Goal: Task Accomplishment & Management: Use online tool/utility

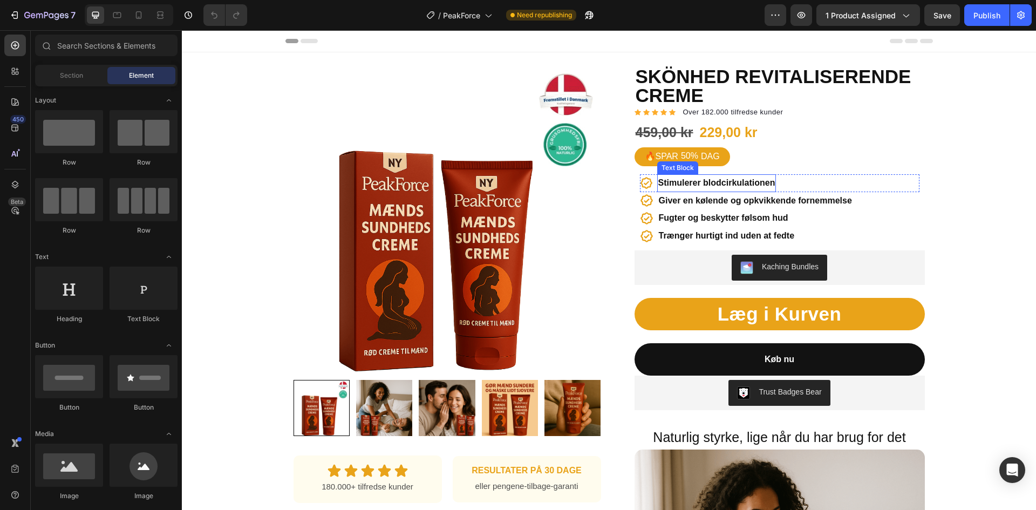
click at [693, 181] on strong "Stimulerer blodcirkulationen" at bounding box center [716, 182] width 117 height 9
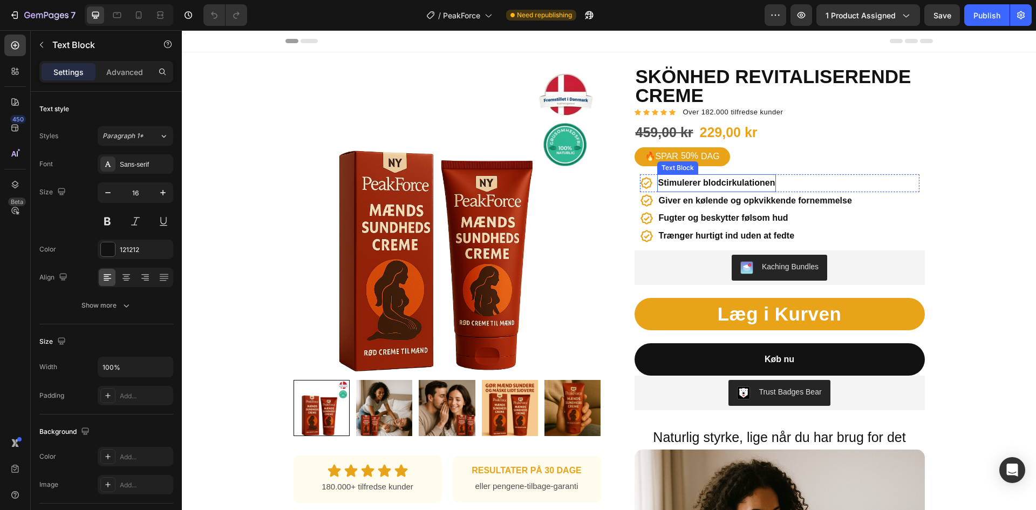
click at [693, 181] on strong "Stimulerer blodcirkulationen" at bounding box center [716, 182] width 117 height 9
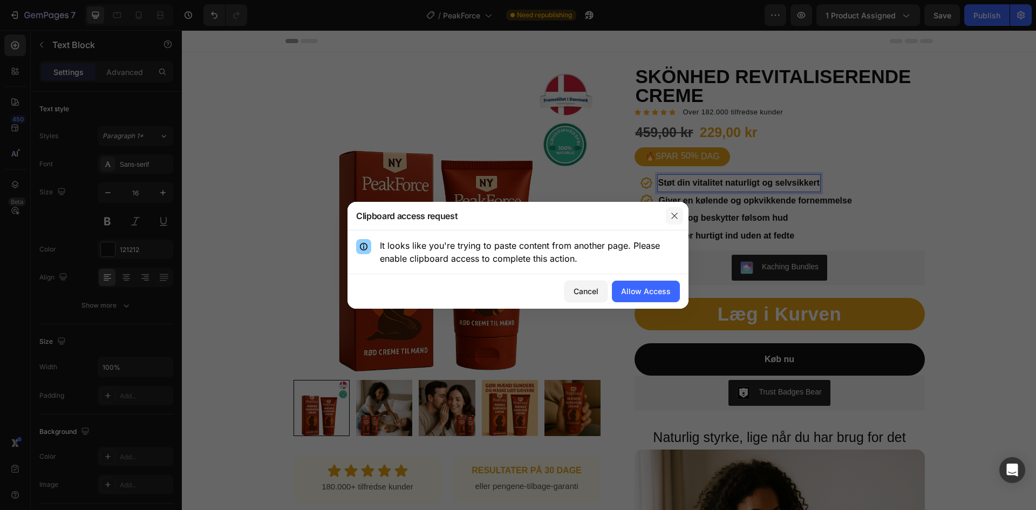
click at [680, 212] on button "button" at bounding box center [674, 215] width 17 height 17
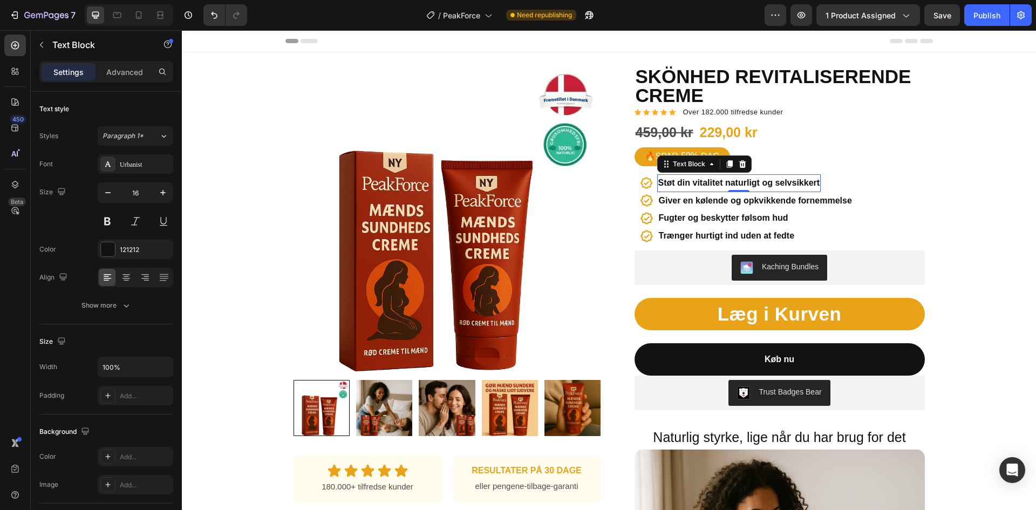
click at [733, 203] on div "0" at bounding box center [738, 200] width 11 height 9
click at [763, 203] on strong "Giver en kølende og opkvikkende fornemmelse" at bounding box center [755, 200] width 193 height 9
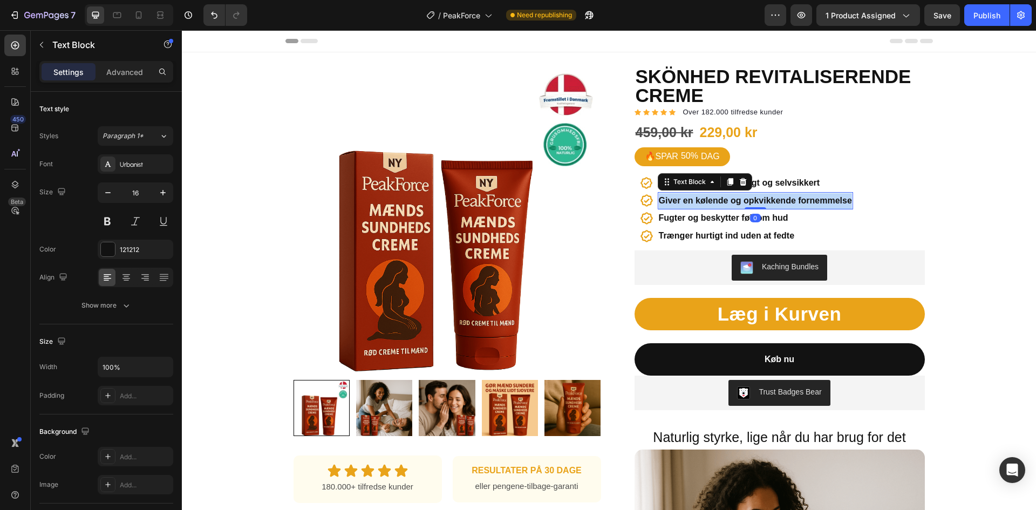
click at [763, 203] on strong "Giver en kølende og opkvikkende fornemmelse" at bounding box center [755, 200] width 193 height 9
click at [738, 222] on strong "Fugter og beskytter følsom hud" at bounding box center [723, 217] width 129 height 9
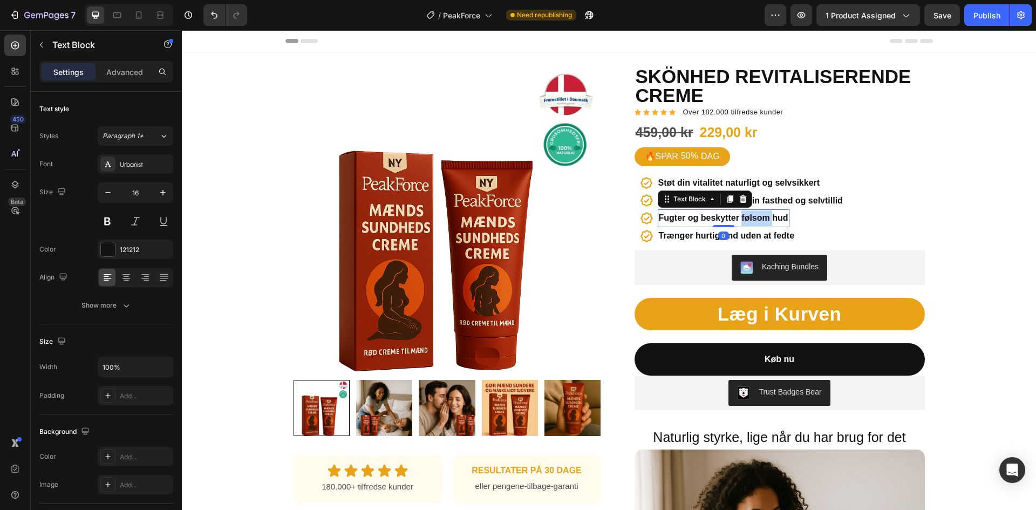
click at [738, 222] on strong "Fugter og beskytter følsom hud" at bounding box center [723, 217] width 129 height 9
click at [738, 235] on strong "Trænger hurtigt ind uden at fedte" at bounding box center [727, 235] width 136 height 9
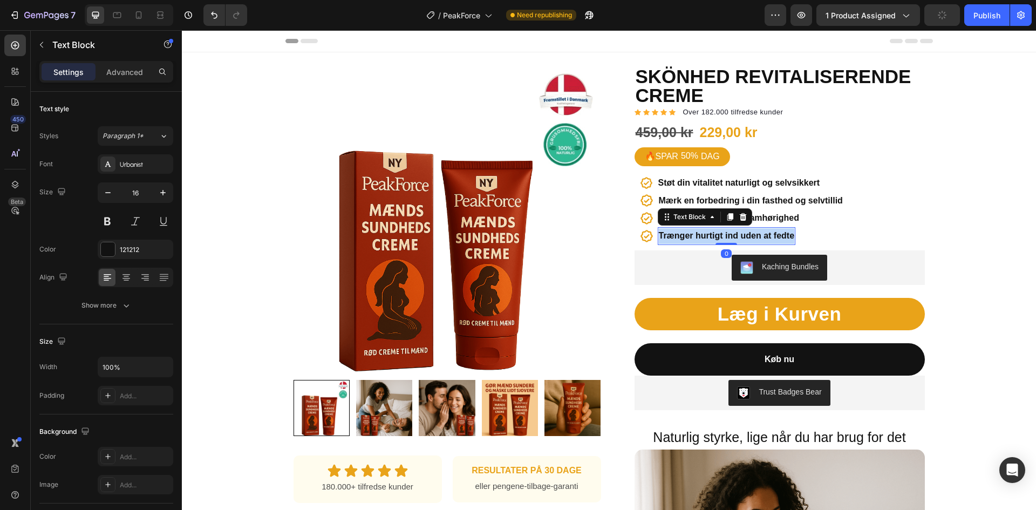
click at [738, 235] on strong "Trænger hurtigt ind uden at fedte" at bounding box center [727, 235] width 136 height 9
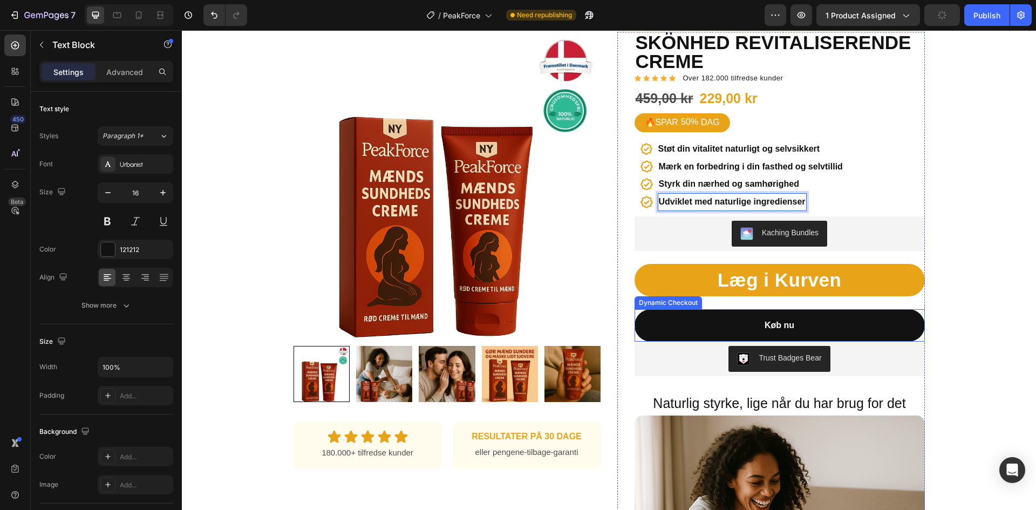
scroll to position [162, 0]
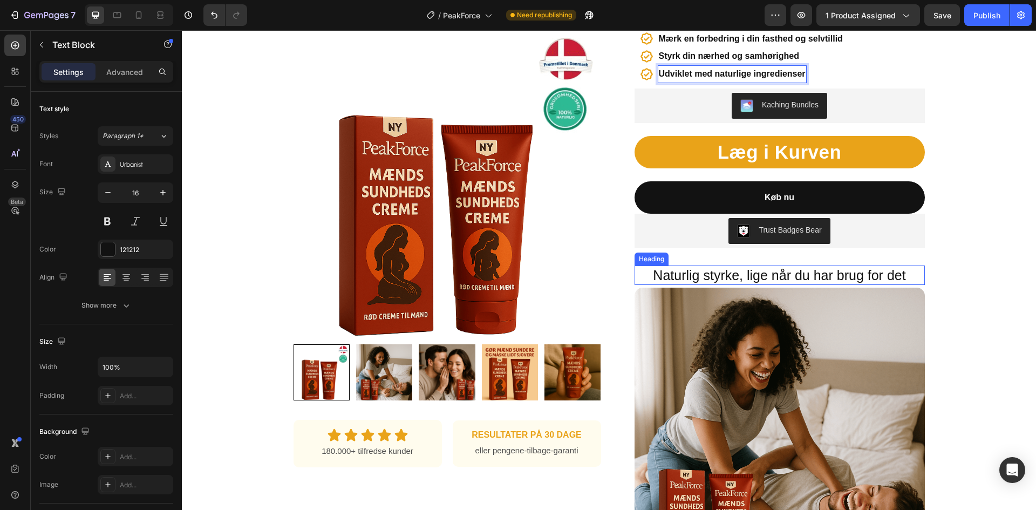
click at [730, 274] on h2 "Naturlig styrke, lige når du har brug for det" at bounding box center [779, 275] width 290 height 20
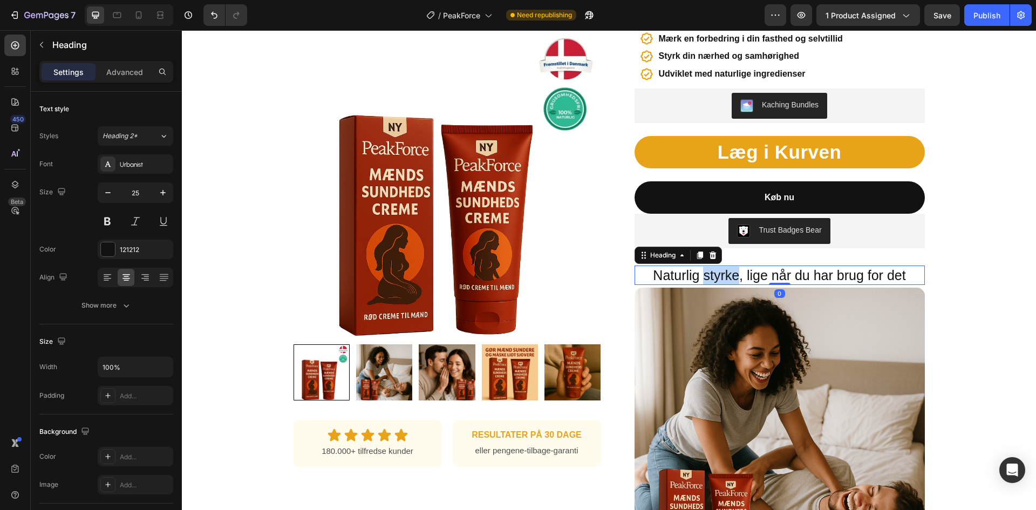
click at [730, 274] on h2 "Naturlig styrke, lige når du har brug for det" at bounding box center [779, 275] width 290 height 20
click at [730, 274] on p "Naturlig styrke, lige når du har brug for det" at bounding box center [779, 275] width 288 height 18
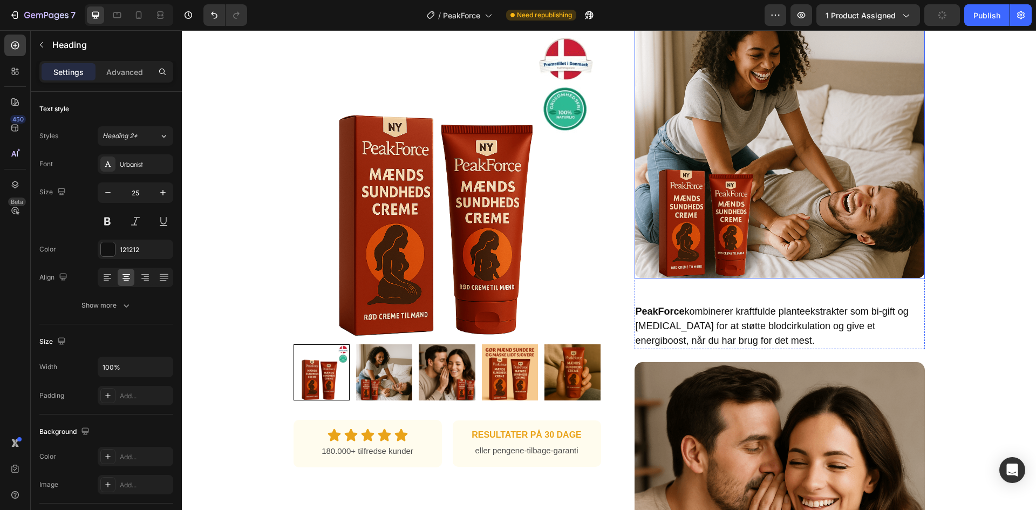
scroll to position [485, 0]
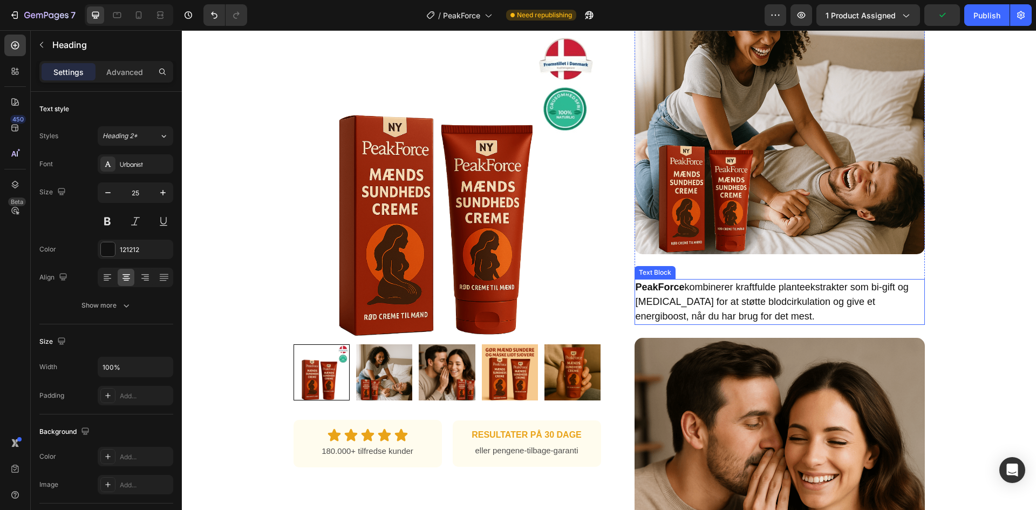
click at [744, 305] on p "PeakForce kombinerer kraftfulde planteekstrakter som bi-gift og [MEDICAL_DATA] …" at bounding box center [779, 302] width 288 height 44
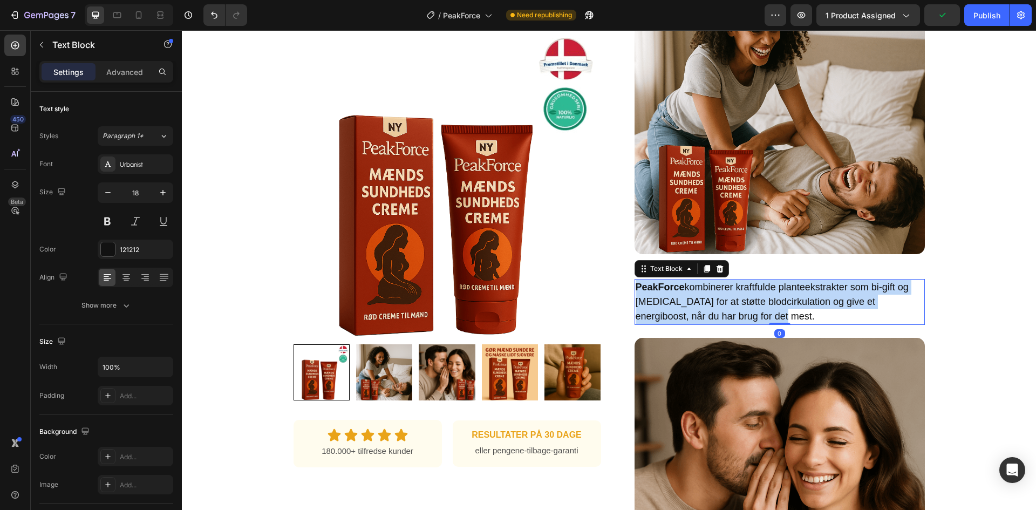
click at [744, 305] on p "PeakForce kombinerer kraftfulde planteekstrakter som bi-gift og [MEDICAL_DATA] …" at bounding box center [779, 302] width 288 height 44
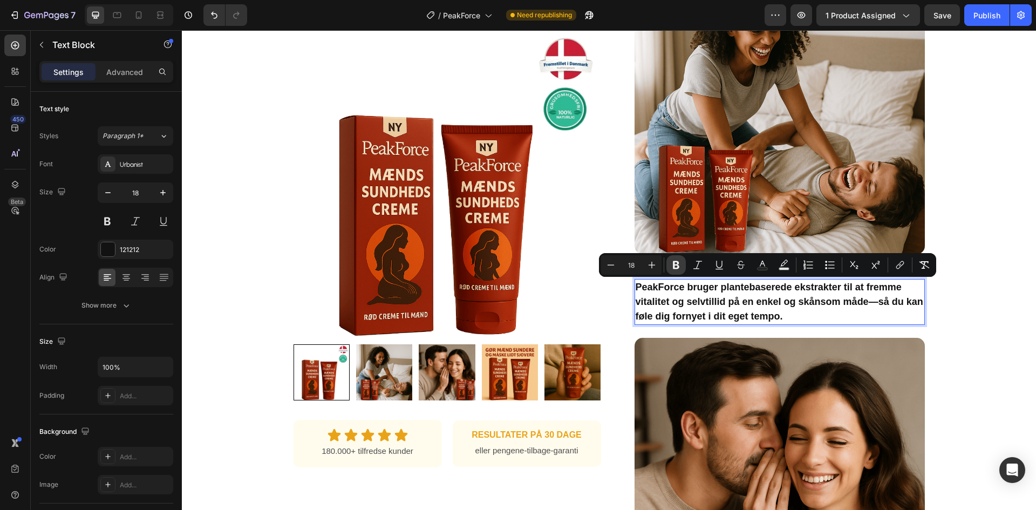
click at [677, 260] on icon "Editor contextual toolbar" at bounding box center [675, 264] width 11 height 11
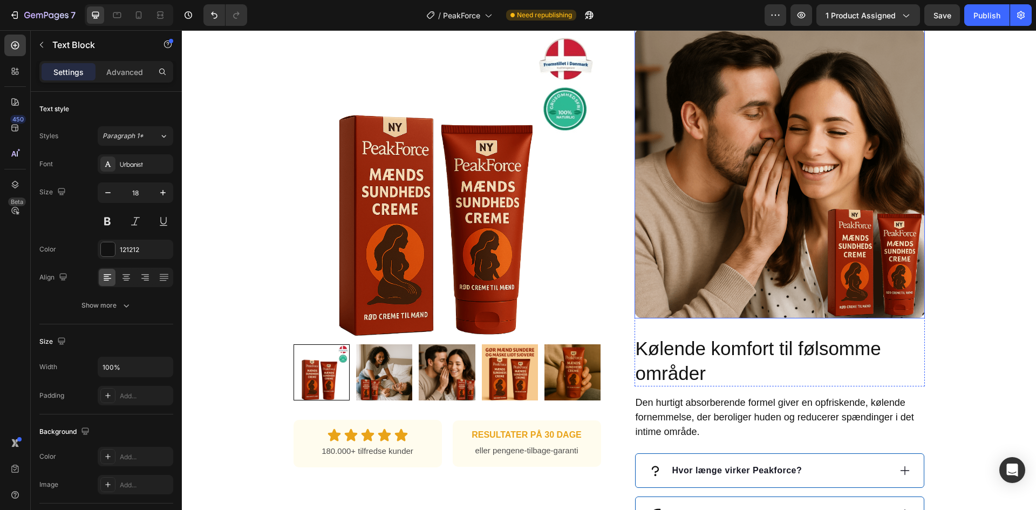
scroll to position [809, 0]
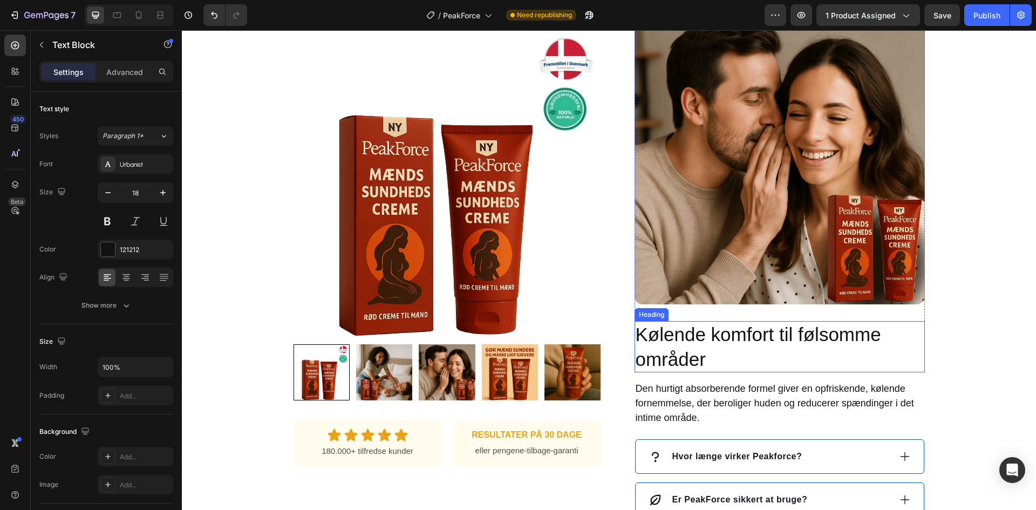
click at [757, 347] on h2 "Kølende komfort til følsomme områder" at bounding box center [779, 346] width 290 height 51
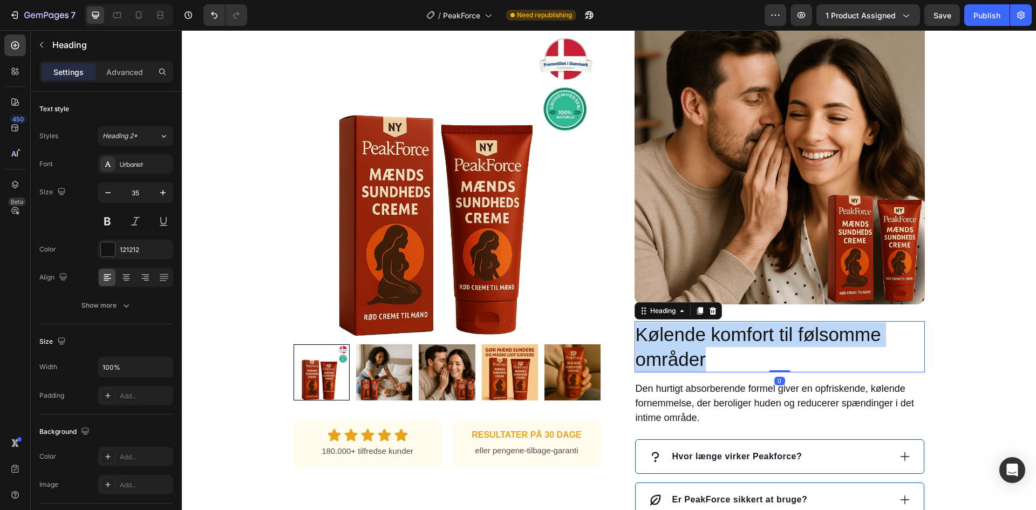
click at [757, 347] on p "Kølende komfort til følsomme områder" at bounding box center [779, 346] width 288 height 49
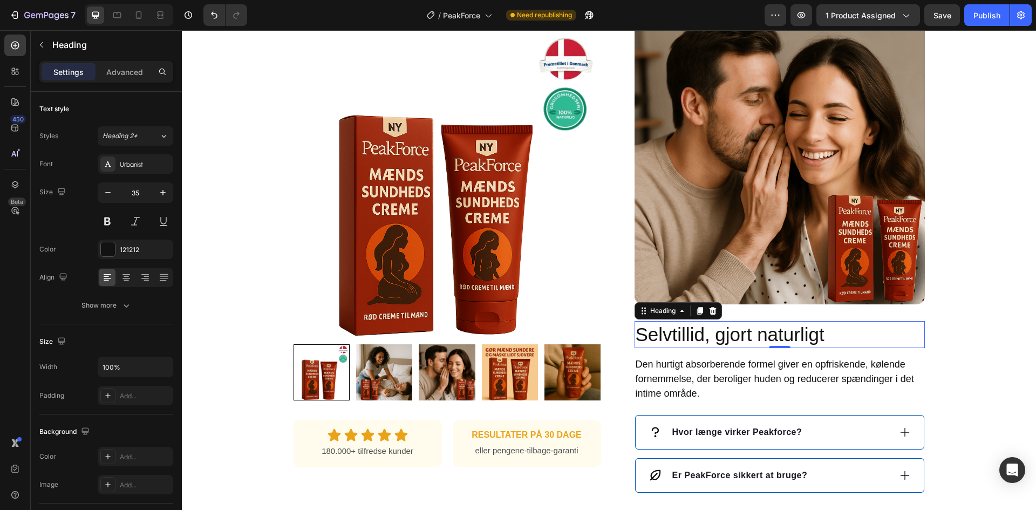
click at [703, 364] on p "Den hurtigt absorberende formel giver en opfriskende, kølende fornemmelse, der …" at bounding box center [779, 379] width 288 height 44
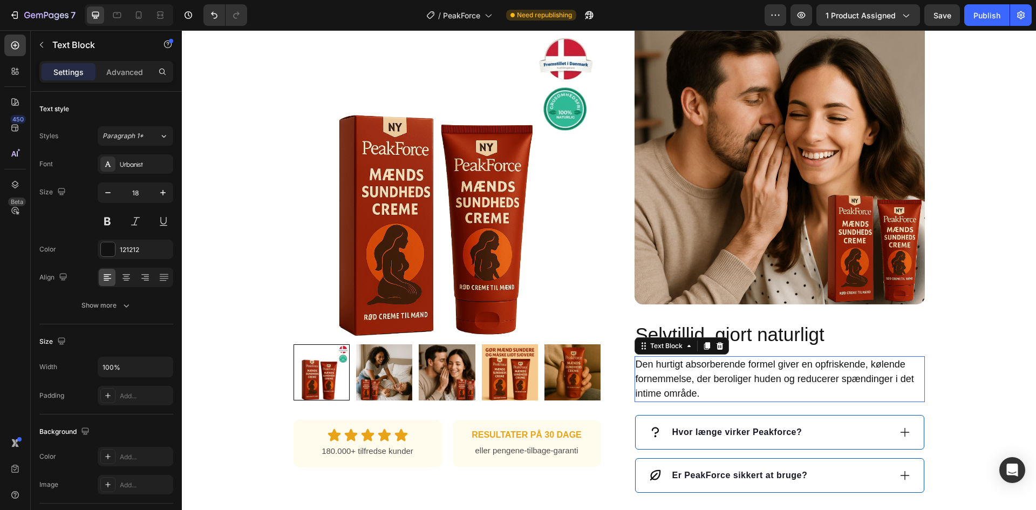
click at [703, 364] on p "Den hurtigt absorberende formel giver en opfriskende, kølende fornemmelse, der …" at bounding box center [779, 379] width 288 height 44
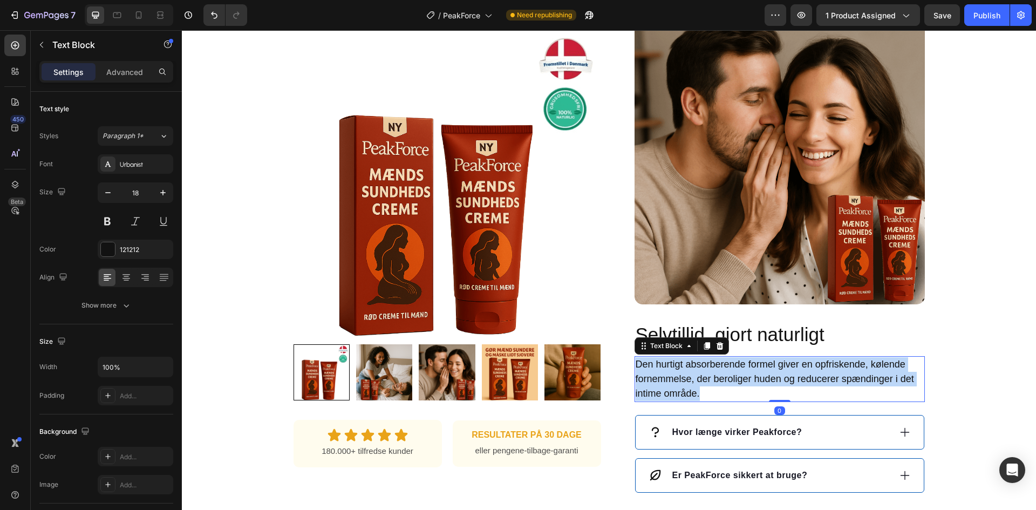
click at [703, 364] on p "Den hurtigt absorberende formel giver en opfriskende, kølende fornemmelse, der …" at bounding box center [779, 379] width 288 height 44
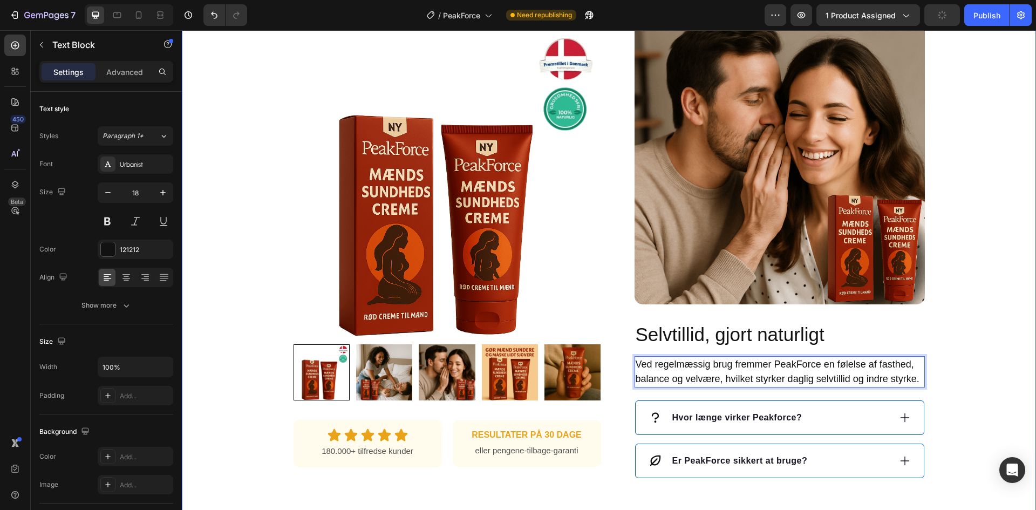
scroll to position [971, 0]
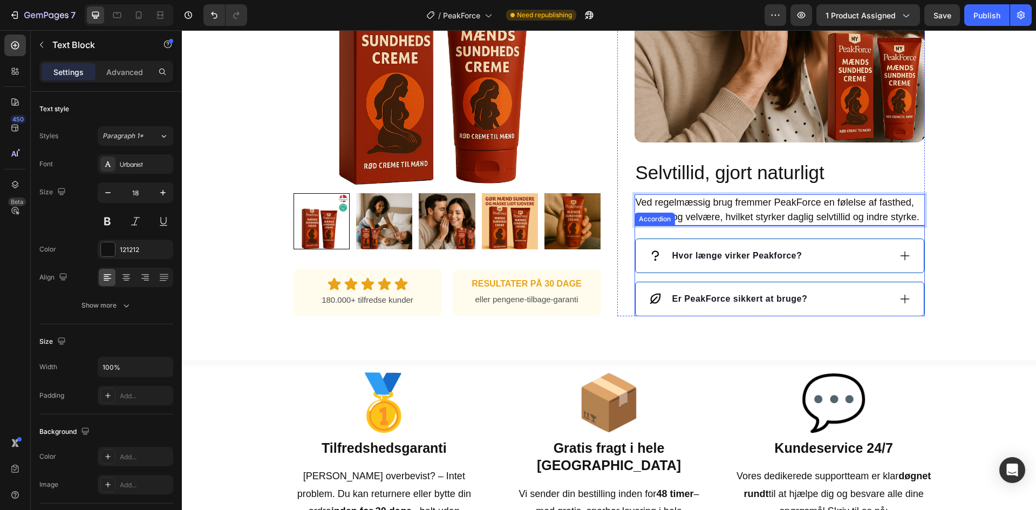
click at [698, 255] on p "Hvor længe virker Peakforce?" at bounding box center [737, 255] width 130 height 13
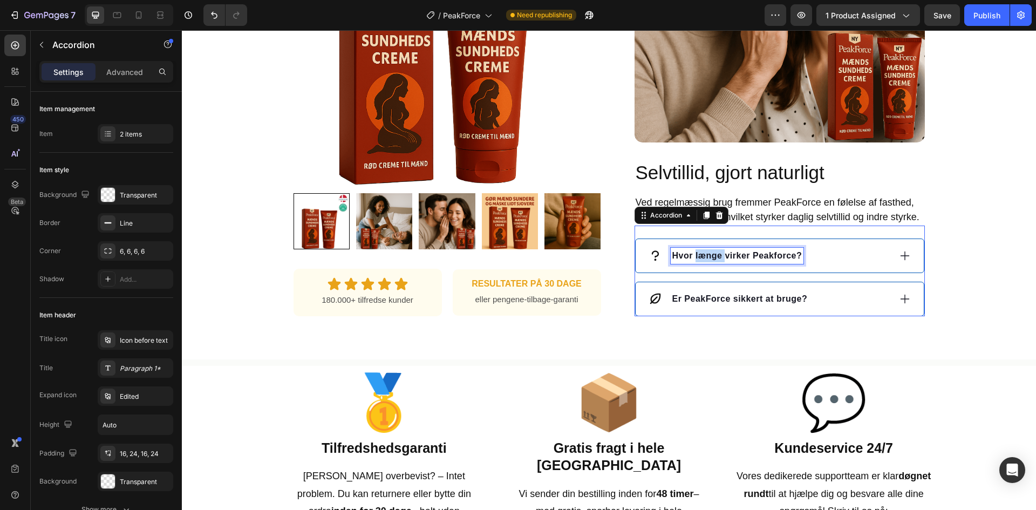
click at [698, 255] on p "Hvor længe virker Peakforce?" at bounding box center [737, 255] width 130 height 13
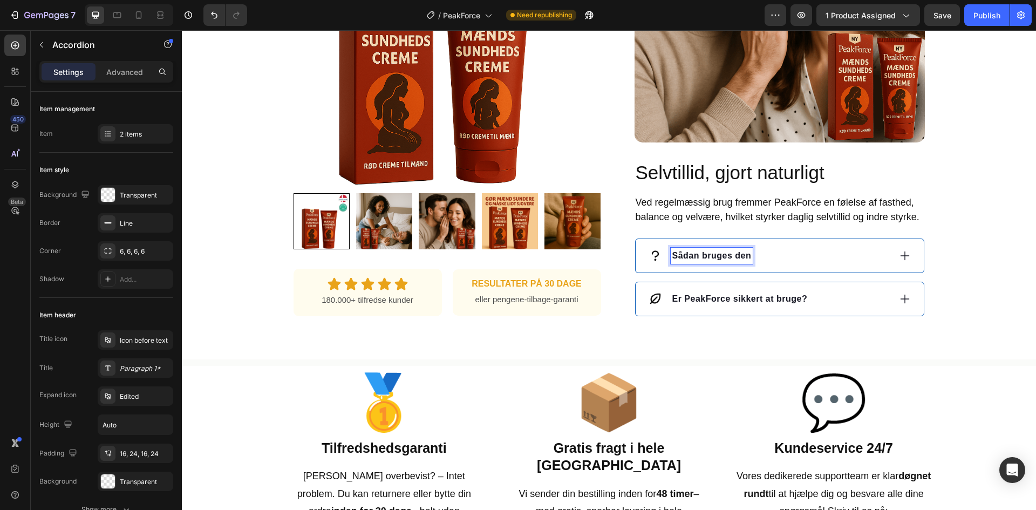
click at [783, 256] on div "Sådan bruges den" at bounding box center [769, 256] width 242 height 16
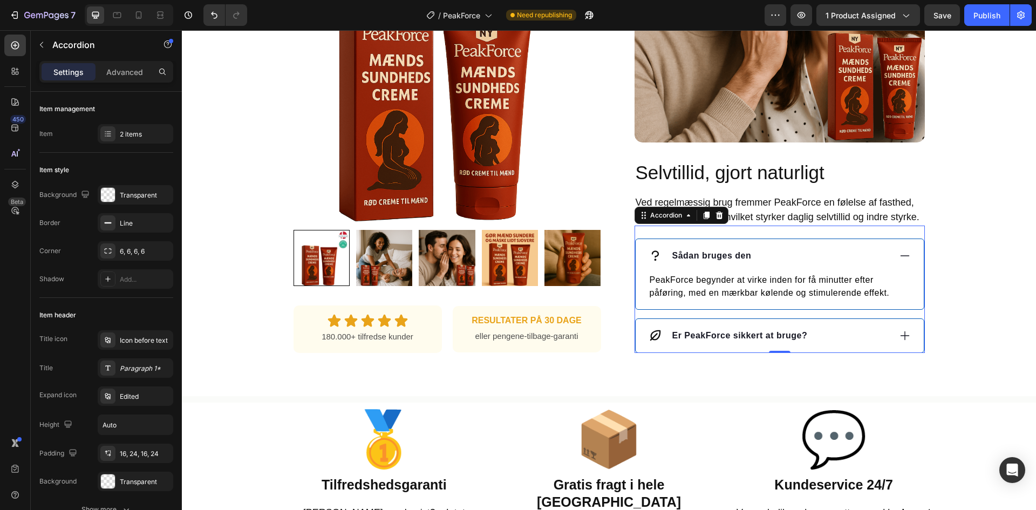
click at [758, 299] on p "PeakForce begynder at virke inden for få minutter efter påføring, med en mærkba…" at bounding box center [779, 286] width 260 height 26
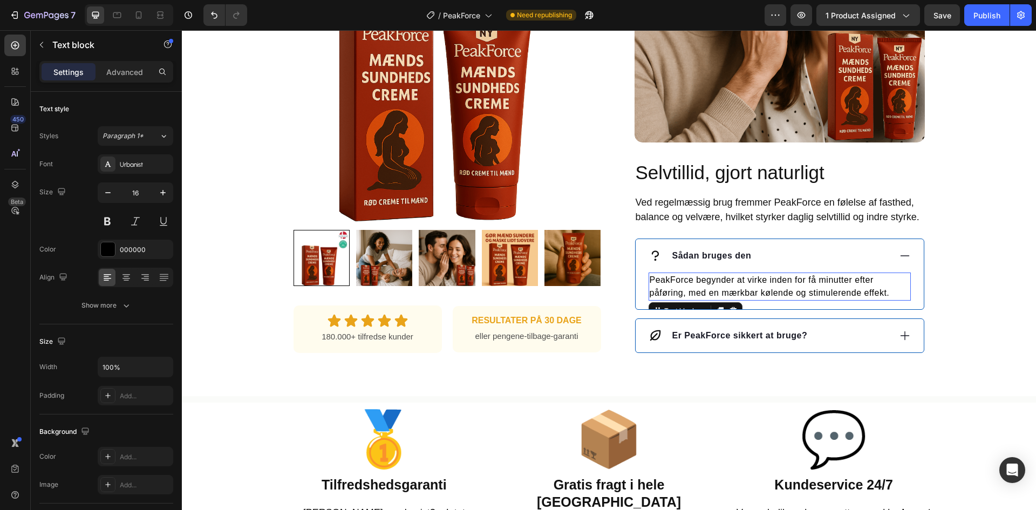
click at [758, 299] on p "PeakForce begynder at virke inden for få minutter efter påføring, med en mærkba…" at bounding box center [779, 286] width 260 height 26
click at [758, 292] on p "PeakForce begynder at virke inden for få minutter efter påføring, med en mærkba…" at bounding box center [779, 286] width 260 height 26
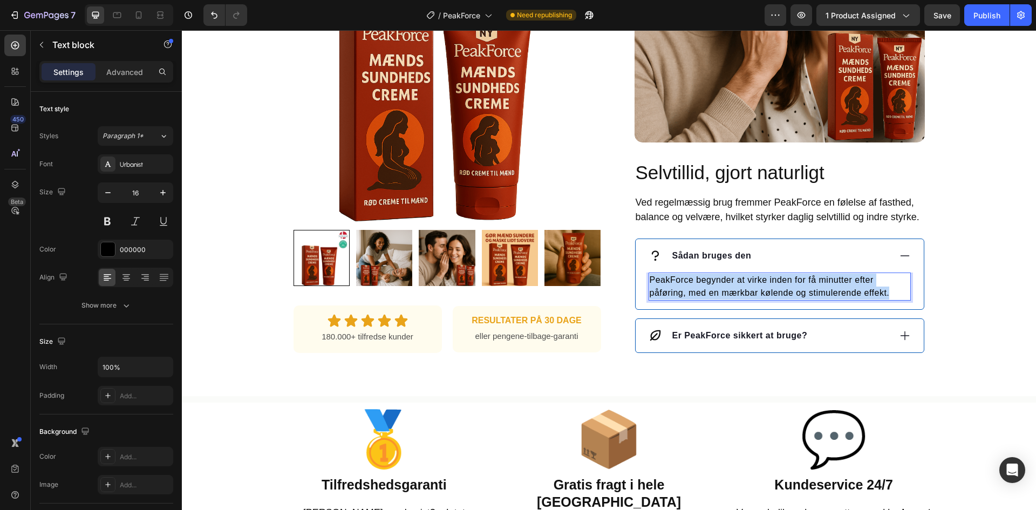
click at [758, 292] on p "PeakForce begynder at virke inden for få minutter efter påføring, med en mærkba…" at bounding box center [779, 286] width 260 height 26
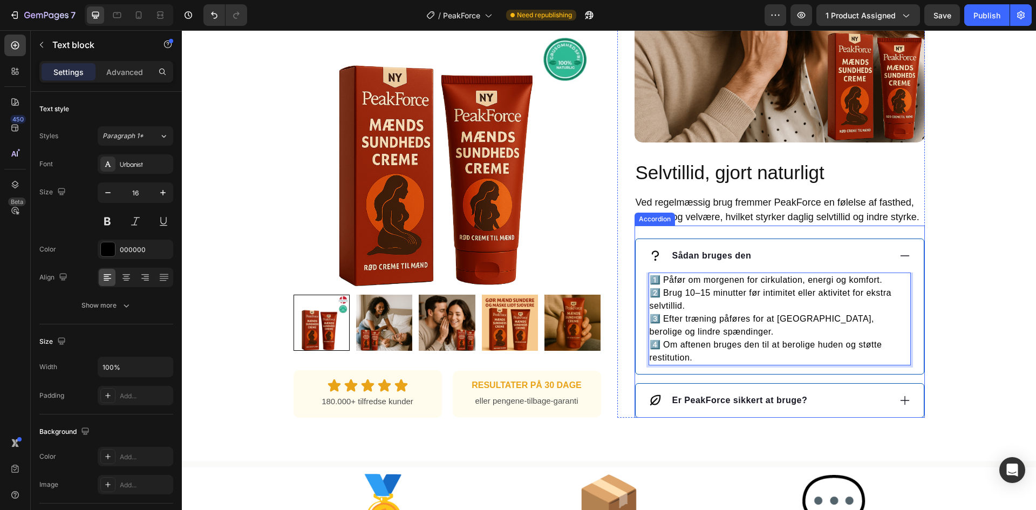
click at [717, 402] on p "Er PeakForce sikkert at bruge?" at bounding box center [739, 400] width 135 height 13
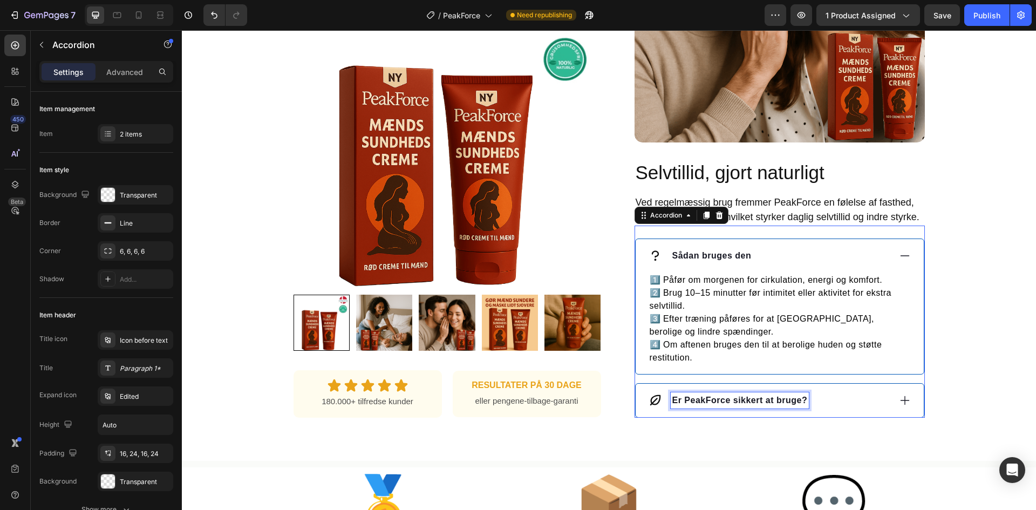
click at [717, 402] on p "Er PeakForce sikkert at bruge?" at bounding box center [739, 400] width 135 height 13
click at [813, 398] on div "Hvem er PeakForce til?" at bounding box center [769, 400] width 242 height 16
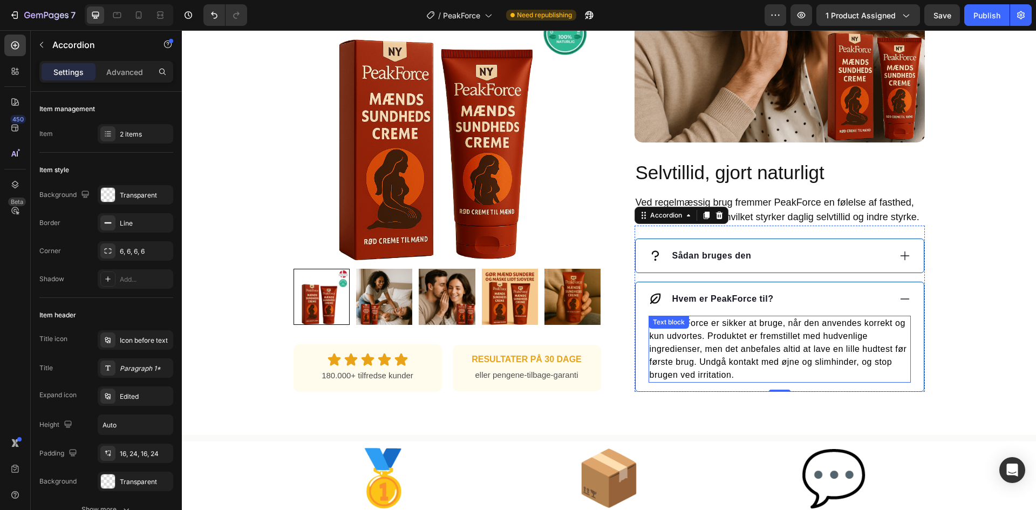
click at [773, 338] on p "Ja, PeakForce er sikker at bruge, når den anvendes korrekt og kun udvortes. Pro…" at bounding box center [779, 349] width 260 height 65
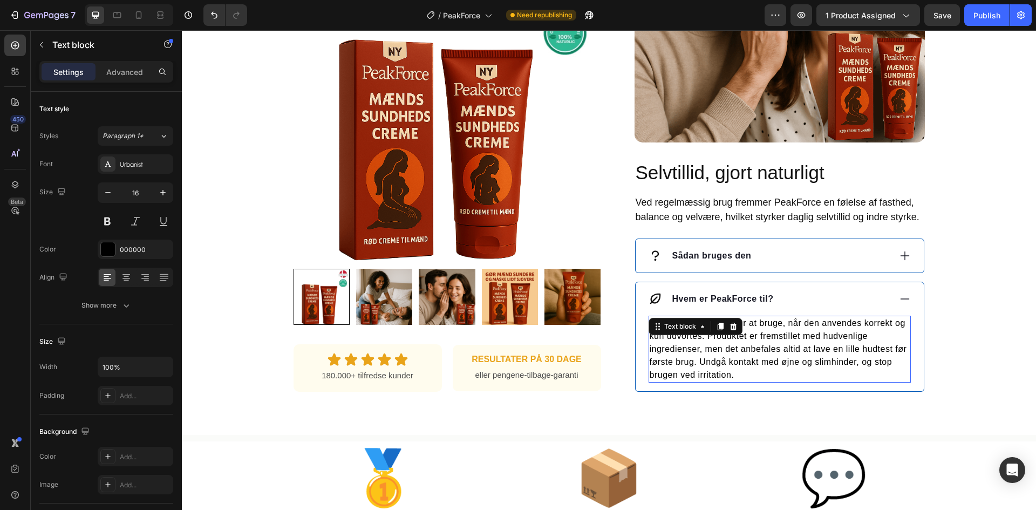
click at [773, 338] on p "Ja, PeakForce er sikker at bruge, når den anvendes korrekt og kun udvortes. Pro…" at bounding box center [779, 349] width 260 height 65
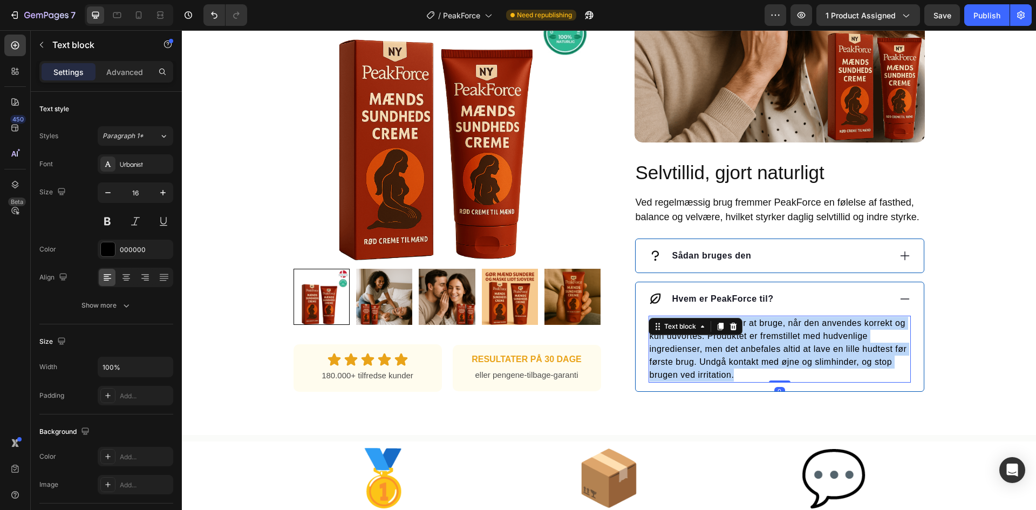
click at [773, 338] on p "Ja, PeakForce er sikker at bruge, når den anvendes korrekt og kun udvortes. Pro…" at bounding box center [779, 349] width 260 height 65
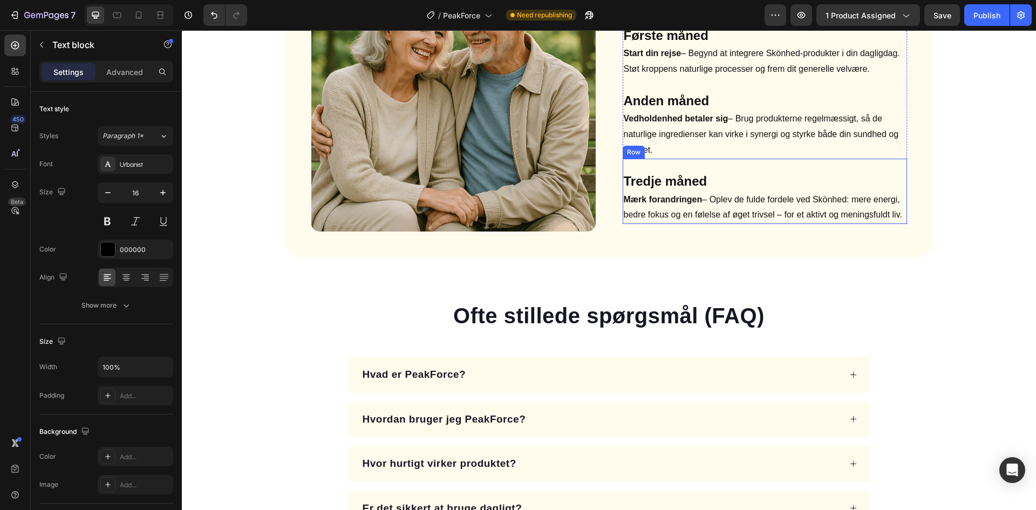
scroll to position [1672, 0]
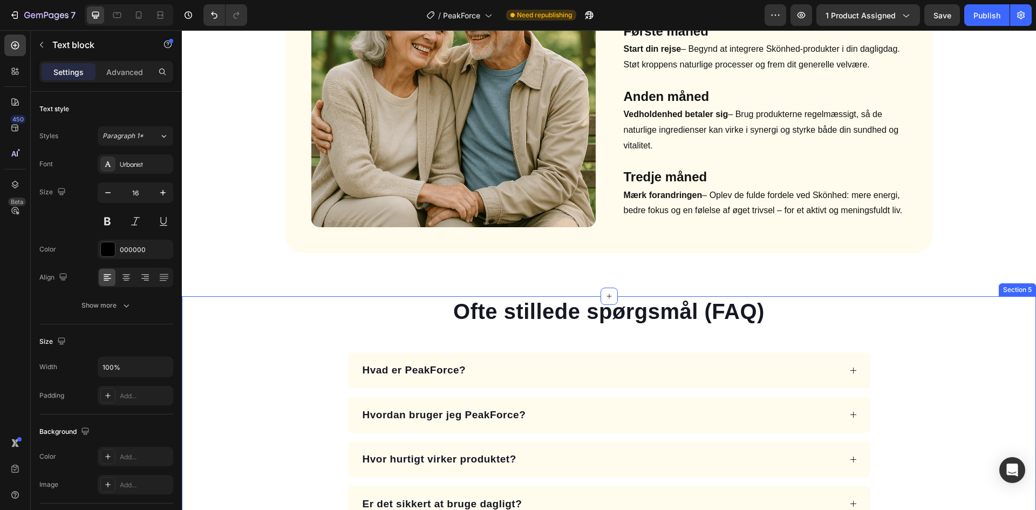
click at [930, 314] on div "Ofte stillede spørgsmål (FAQ) Heading Hvad er PeakForce? Hvordan bruger jeg Pea…" at bounding box center [609, 431] width 802 height 270
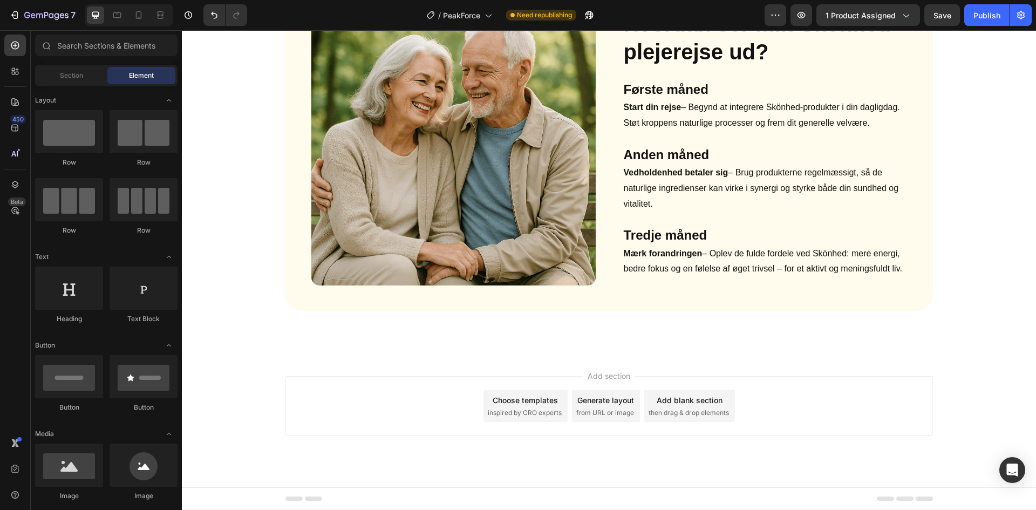
scroll to position [1614, 0]
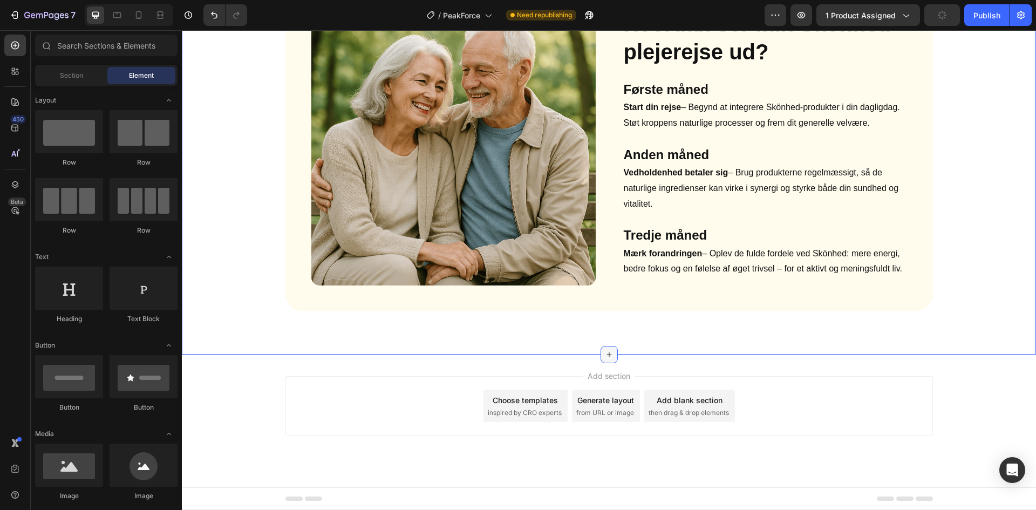
click at [605, 352] on icon at bounding box center [609, 354] width 9 height 9
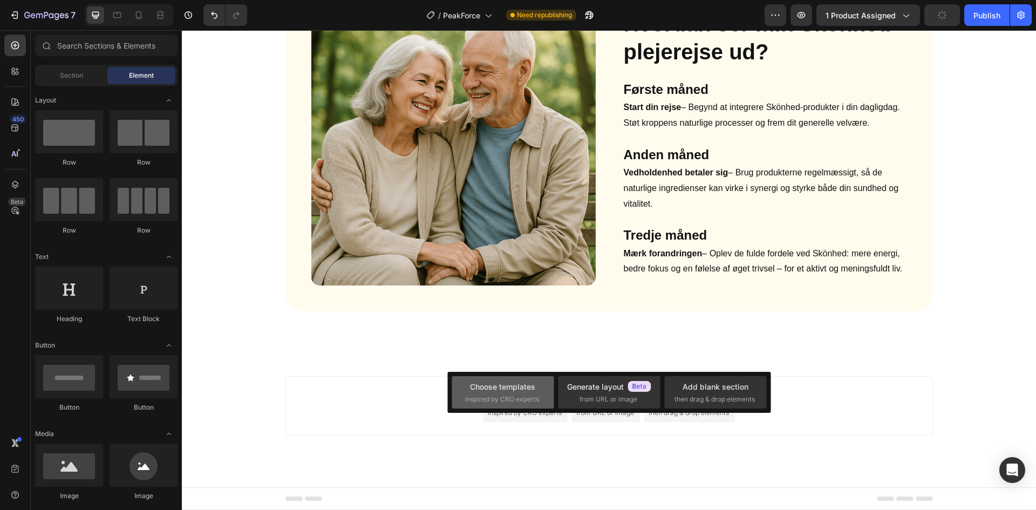
click at [518, 387] on div "Choose templates" at bounding box center [502, 386] width 65 height 11
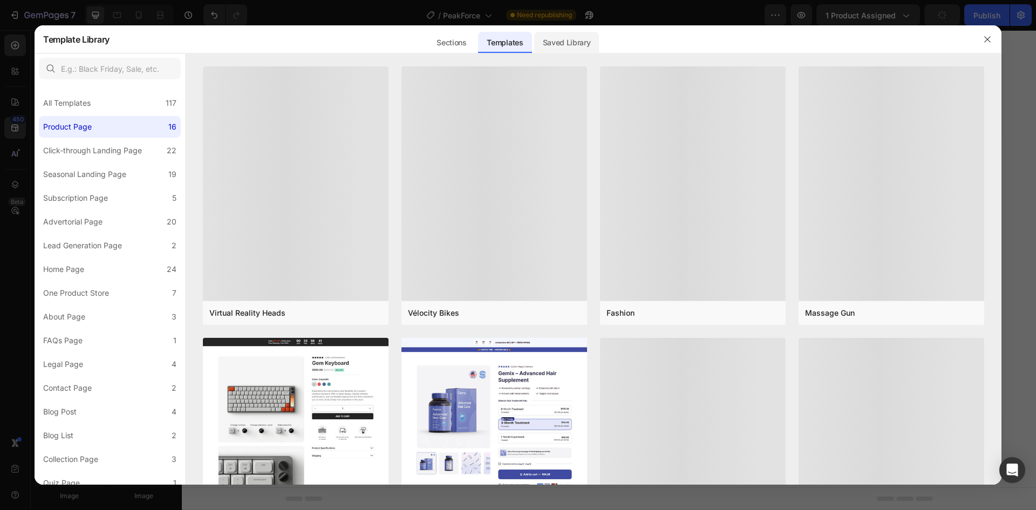
click at [559, 43] on div "Saved Library" at bounding box center [566, 43] width 65 height 22
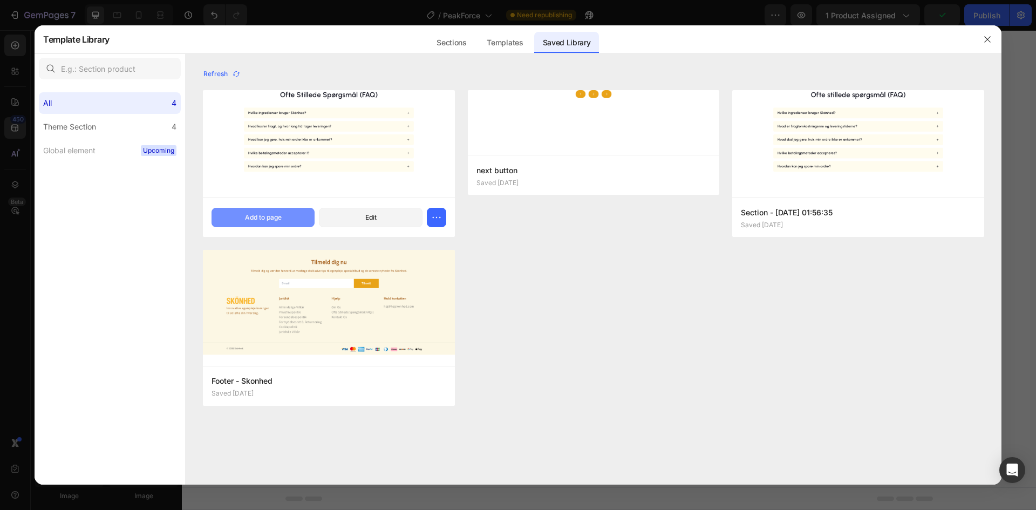
click at [276, 212] on div "Add to page" at bounding box center [263, 217] width 37 height 10
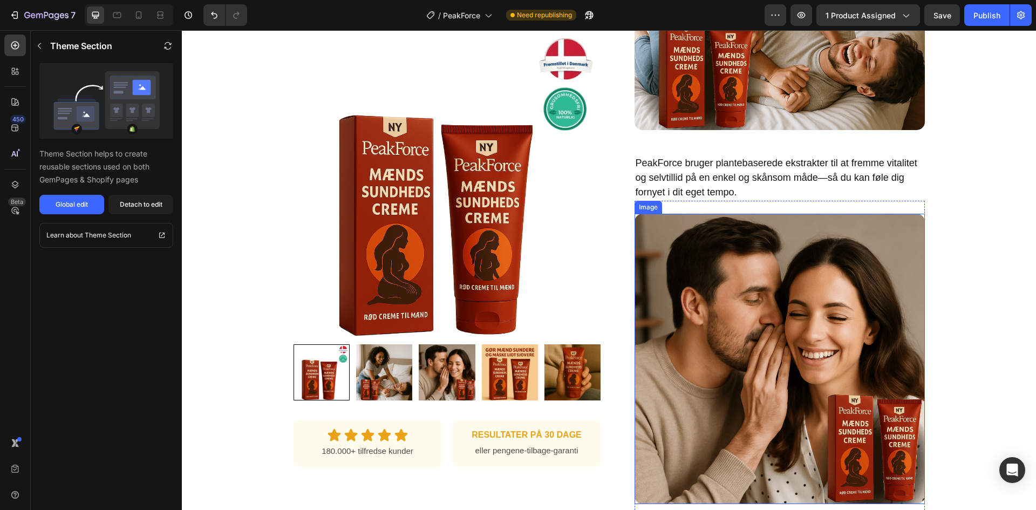
scroll to position [661, 0]
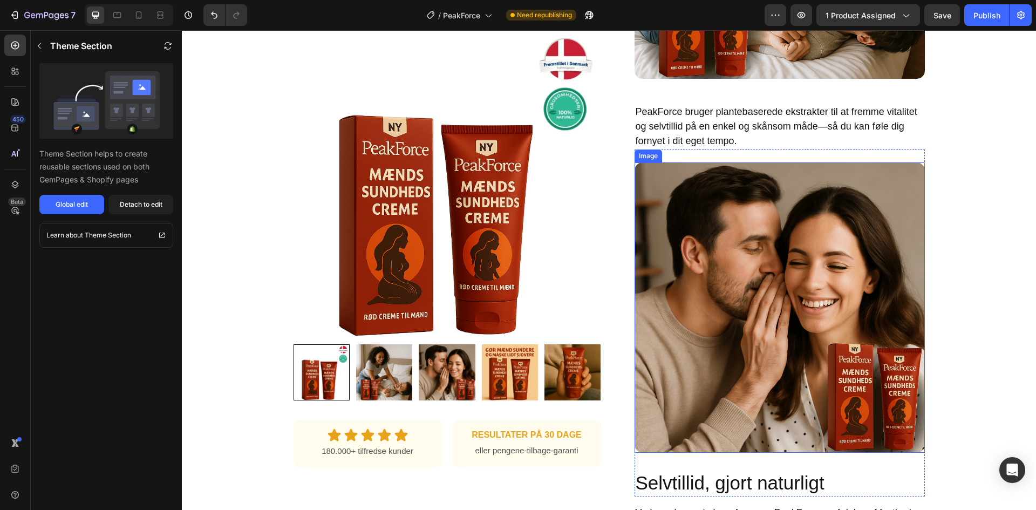
click at [764, 268] on img at bounding box center [779, 307] width 290 height 290
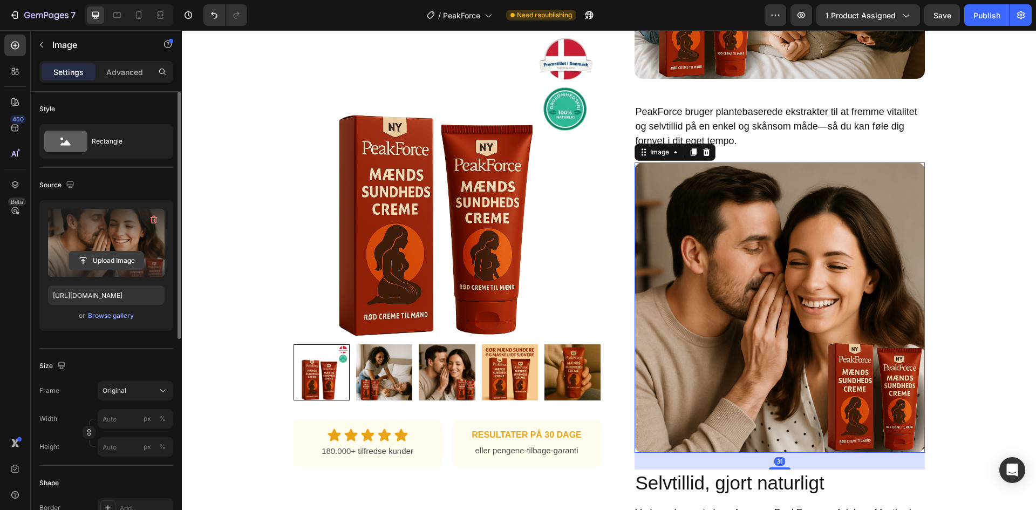
click at [118, 263] on input "file" at bounding box center [106, 260] width 74 height 18
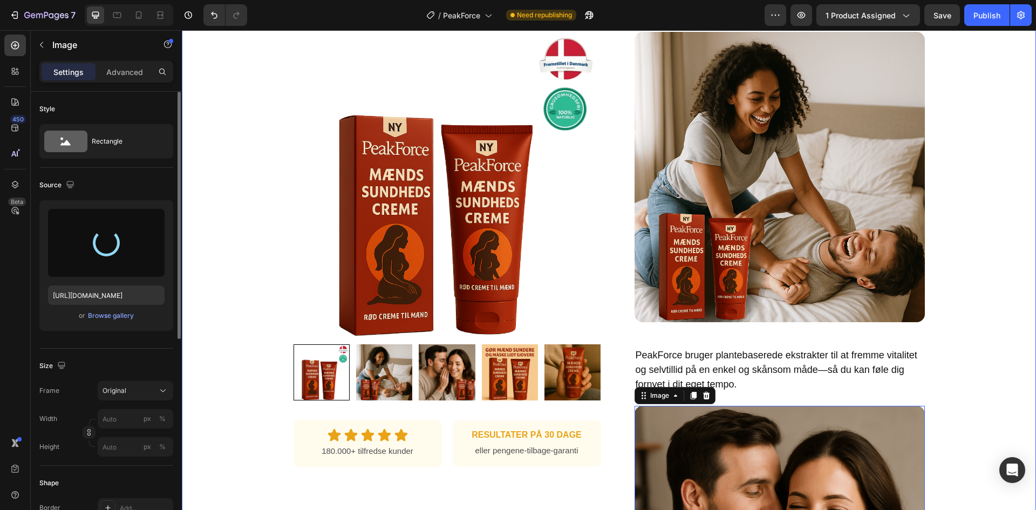
scroll to position [391, 0]
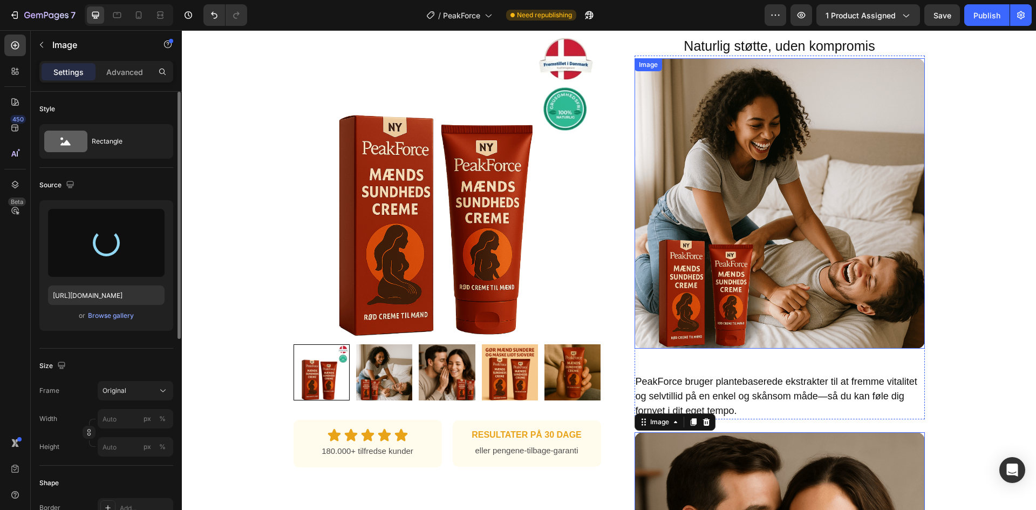
type input "[URL][DOMAIN_NAME]"
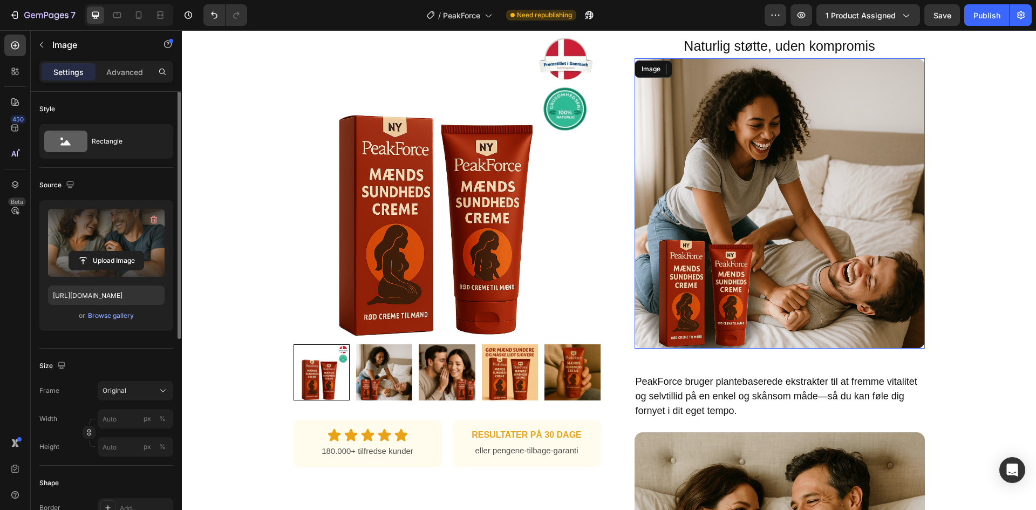
click at [763, 261] on img at bounding box center [779, 203] width 290 height 290
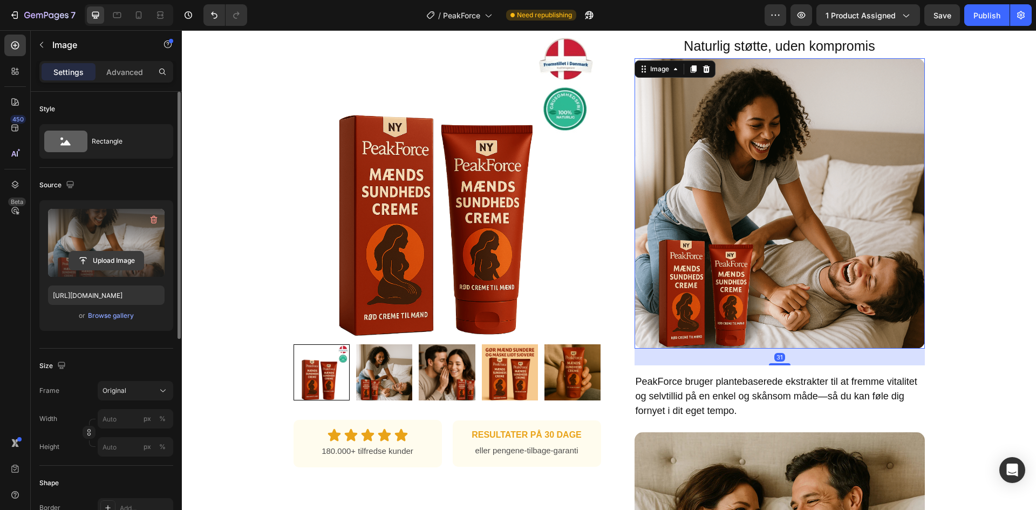
click at [137, 265] on input "file" at bounding box center [106, 260] width 74 height 18
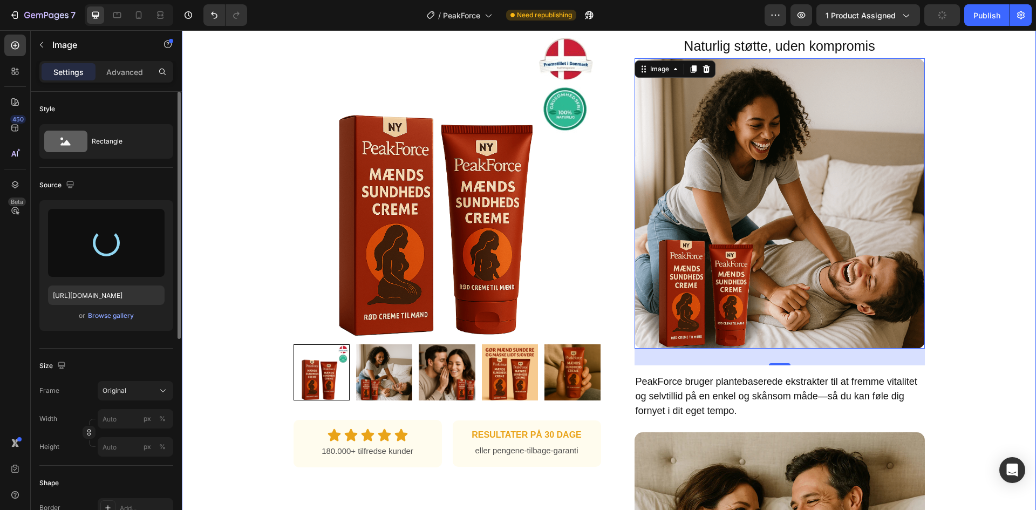
type input "[URL][DOMAIN_NAME]"
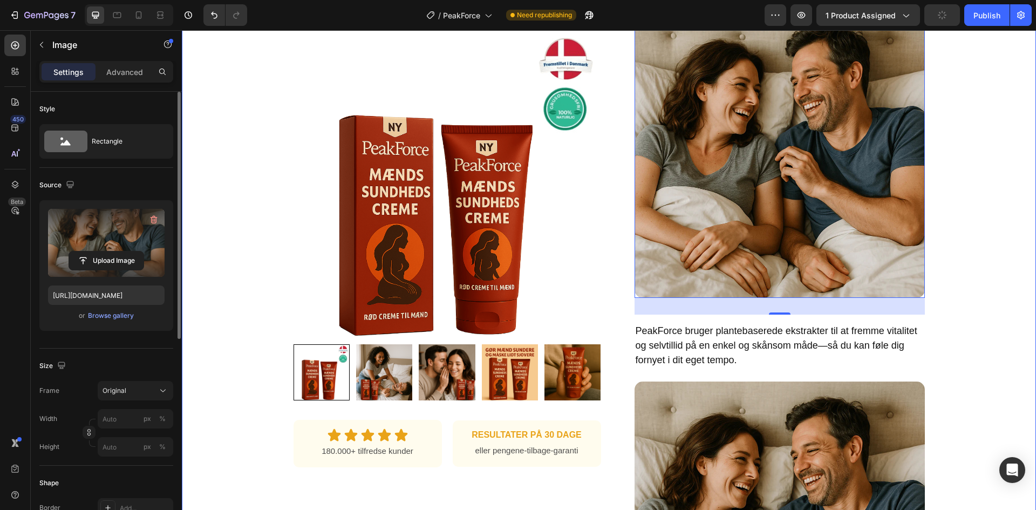
scroll to position [499, 0]
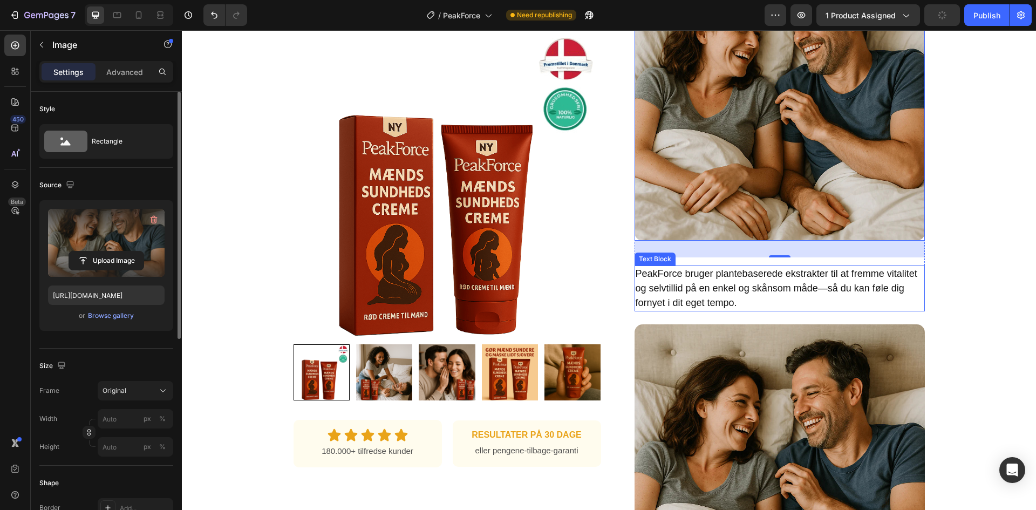
click at [791, 373] on img at bounding box center [779, 469] width 290 height 290
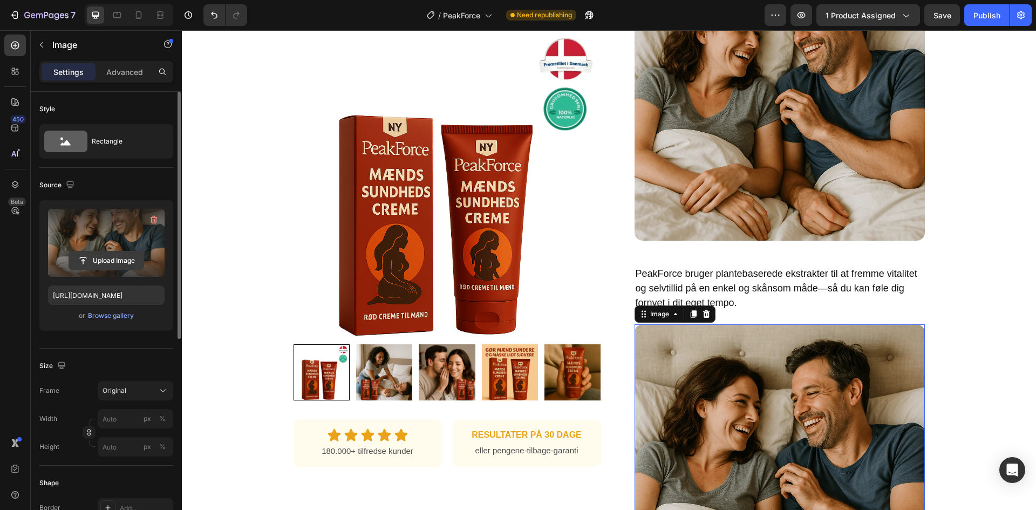
click at [123, 255] on input "file" at bounding box center [106, 260] width 74 height 18
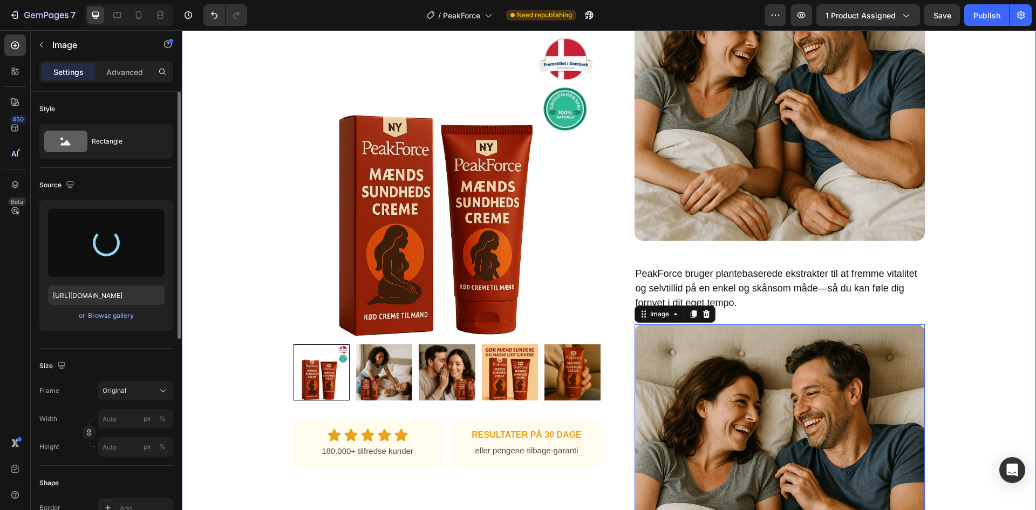
type input "[URL][DOMAIN_NAME]"
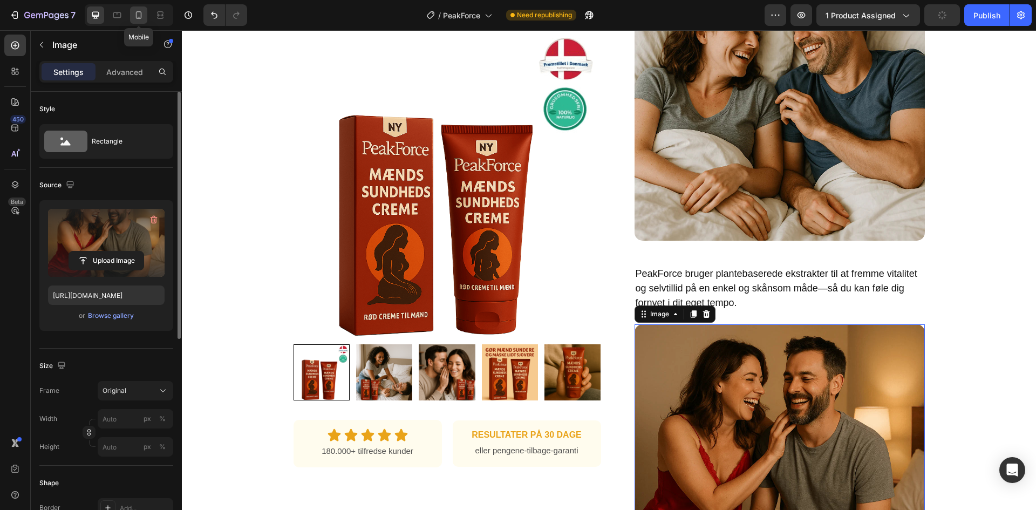
click at [140, 12] on icon at bounding box center [139, 15] width 6 height 8
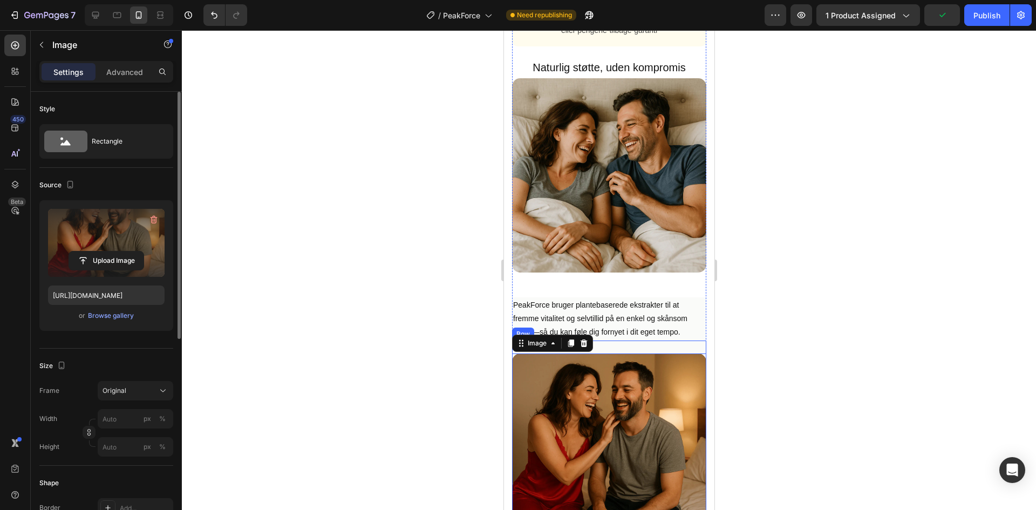
scroll to position [687, 0]
click at [968, 20] on button "Publish" at bounding box center [986, 15] width 45 height 22
click at [95, 20] on icon at bounding box center [95, 15] width 11 height 11
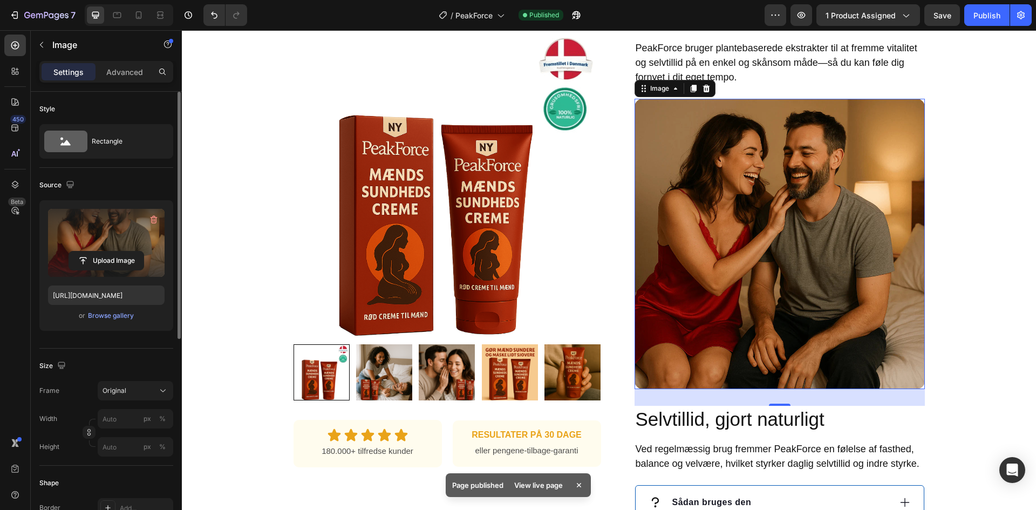
scroll to position [755, 0]
